Goal: Task Accomplishment & Management: Manage account settings

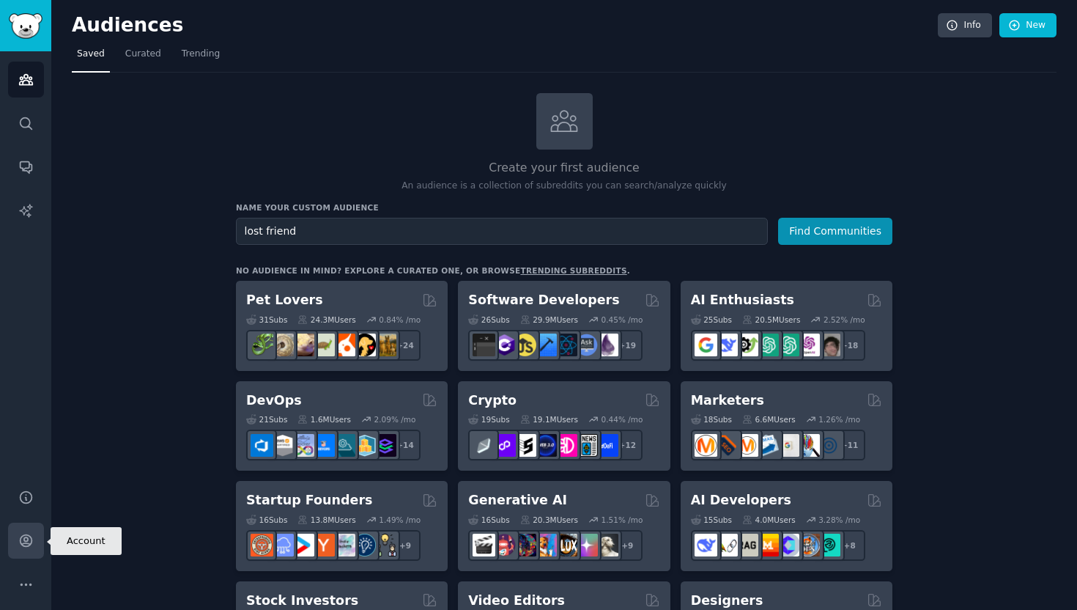
click at [15, 541] on link "Account" at bounding box center [26, 540] width 36 height 36
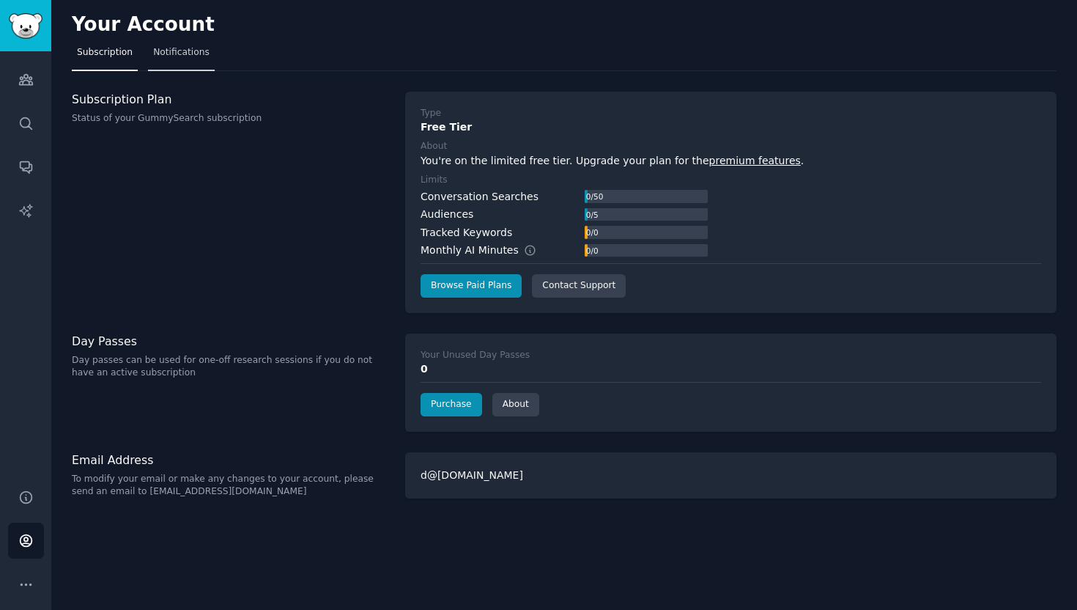
click at [179, 60] on link "Notifications" at bounding box center [181, 56] width 67 height 30
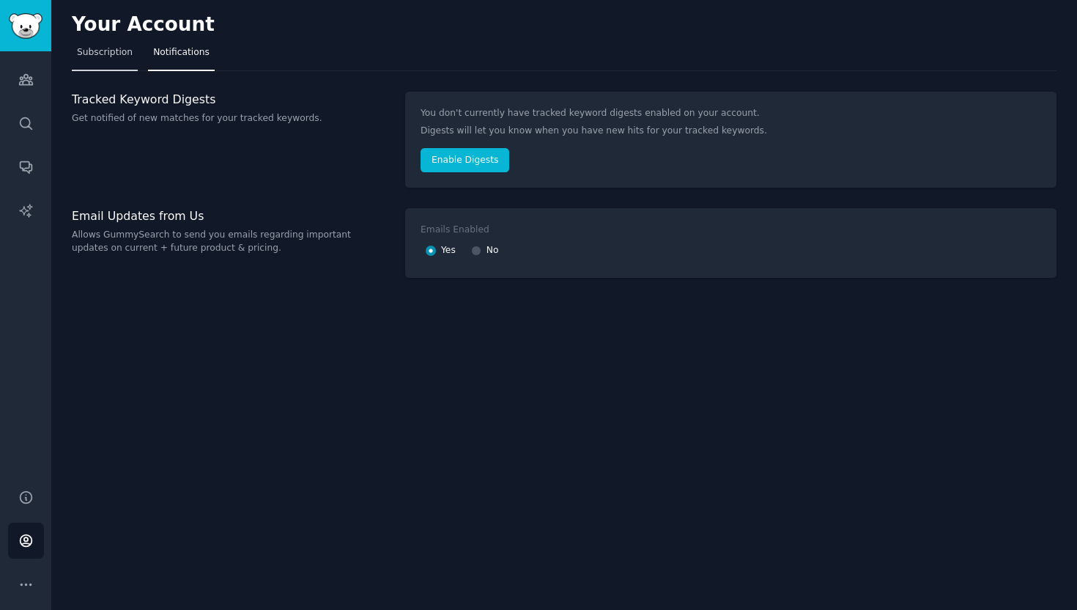
click at [121, 62] on link "Subscription" at bounding box center [105, 56] width 66 height 30
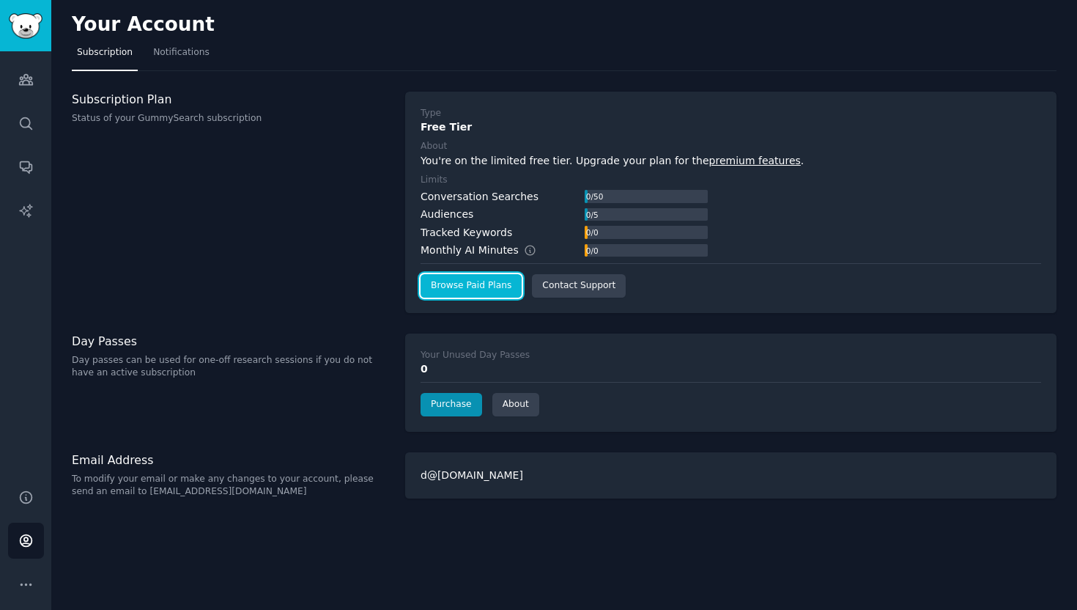
click at [482, 293] on link "Browse Paid Plans" at bounding box center [471, 285] width 101 height 23
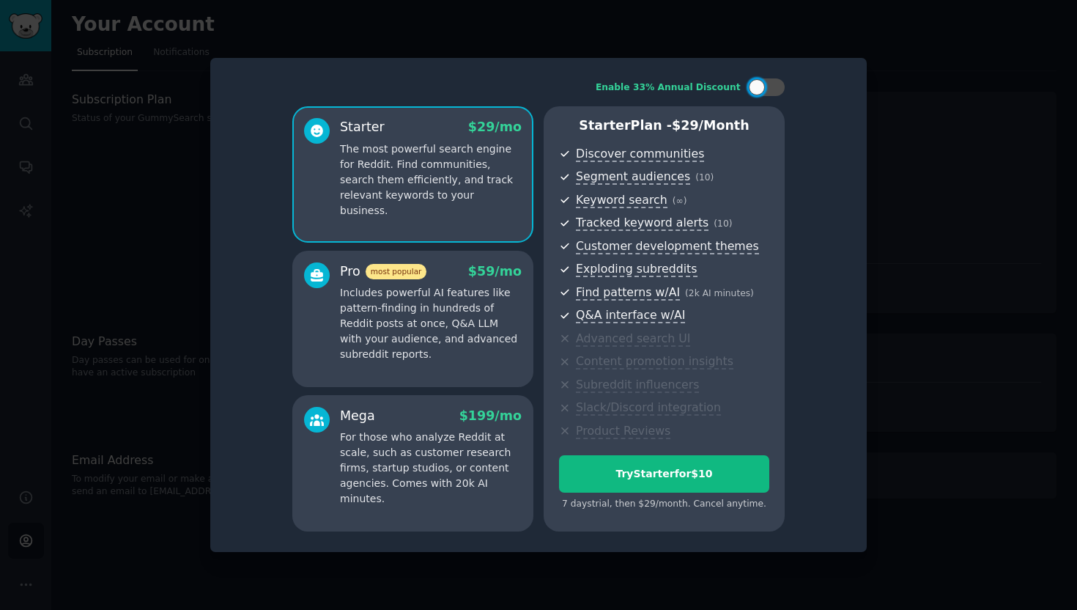
click at [913, 210] on div at bounding box center [538, 305] width 1077 height 610
